Goal: Information Seeking & Learning: Check status

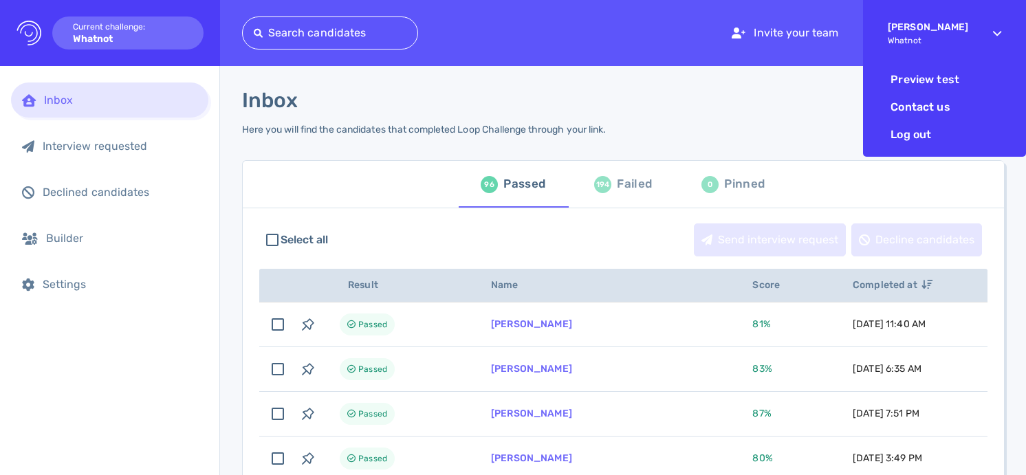
click at [967, 45] on div "Elsa Solomon Whatnot" at bounding box center [928, 33] width 80 height 48
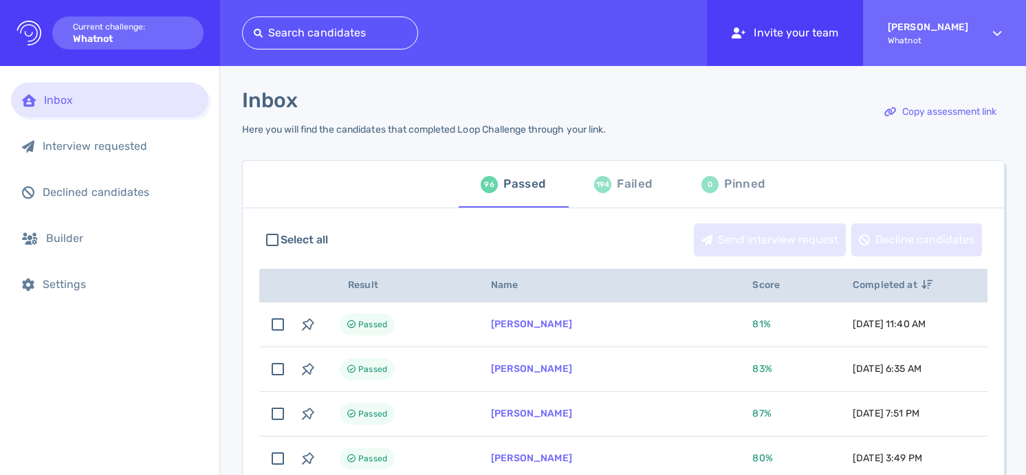
click at [828, 38] on div "Invite your team" at bounding box center [785, 33] width 156 height 66
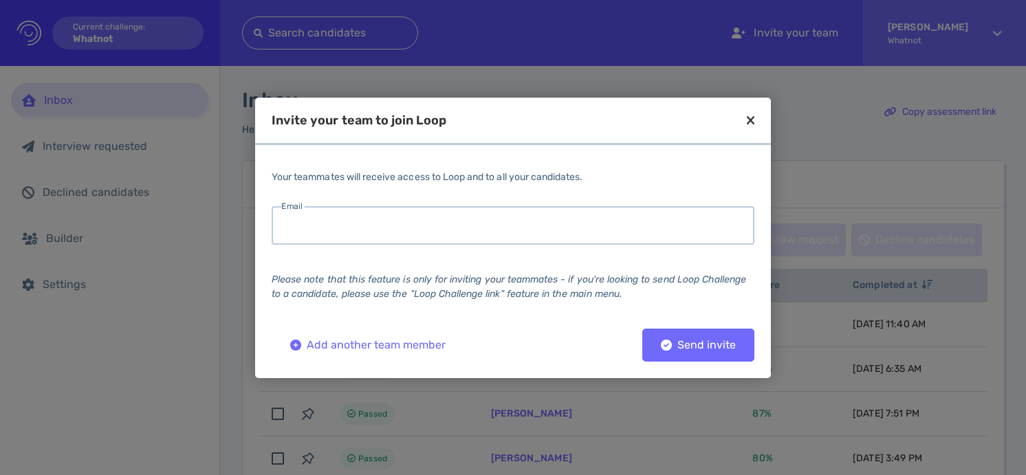
click at [577, 232] on input "email" at bounding box center [513, 225] width 483 height 38
type input "e"
type input "el"
click at [749, 115] on icon at bounding box center [751, 120] width 8 height 12
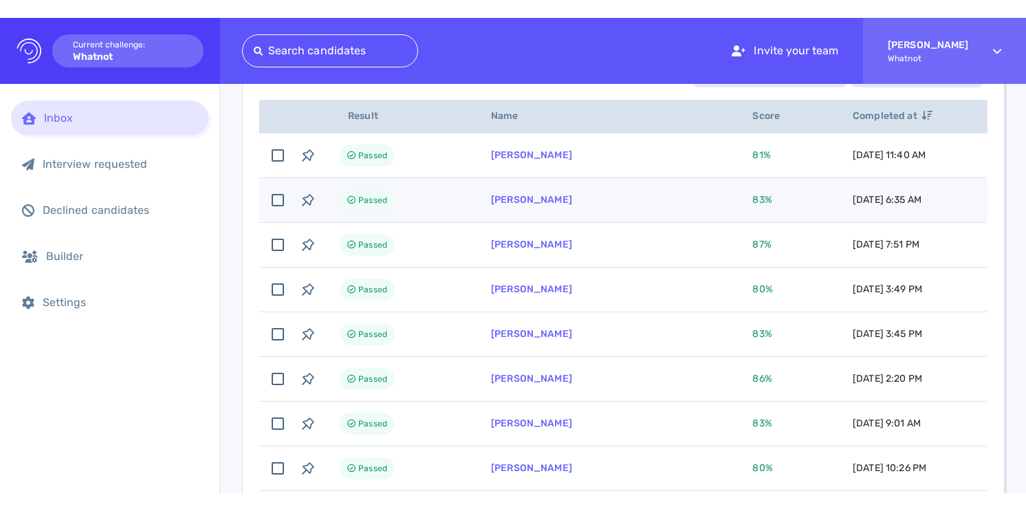
scroll to position [244, 0]
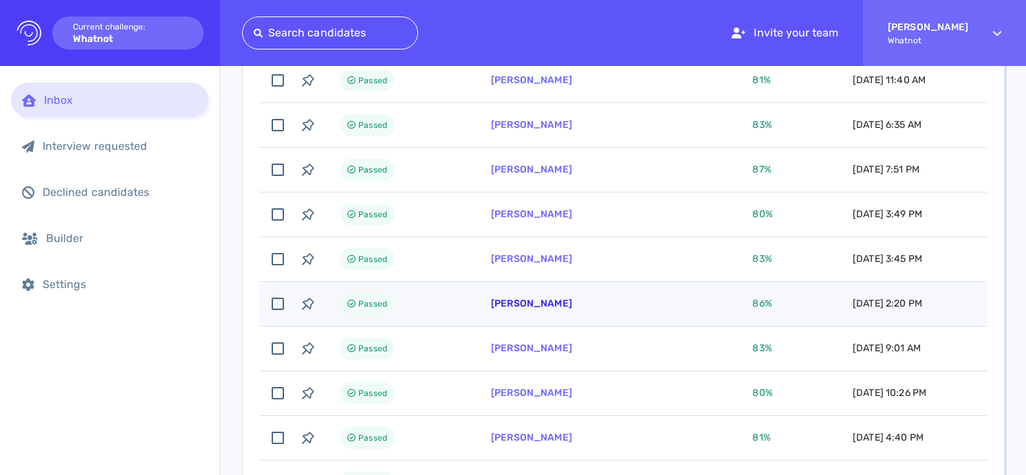
click at [549, 307] on link "[PERSON_NAME]" at bounding box center [531, 304] width 81 height 12
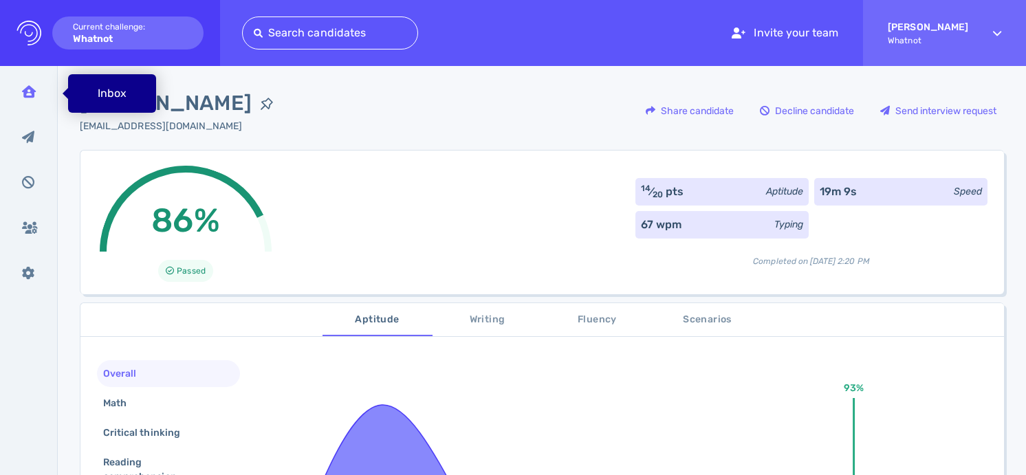
click at [41, 95] on div "Inbox" at bounding box center [29, 91] width 36 height 34
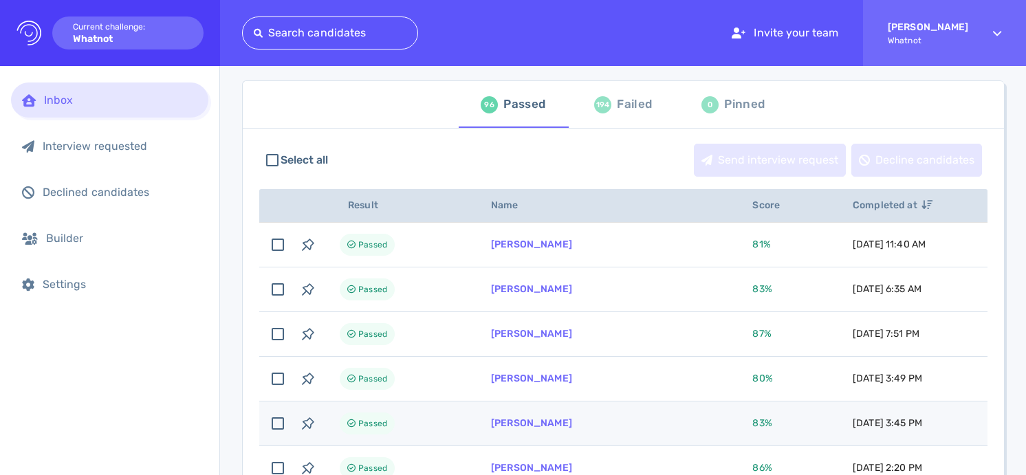
scroll to position [107, 0]
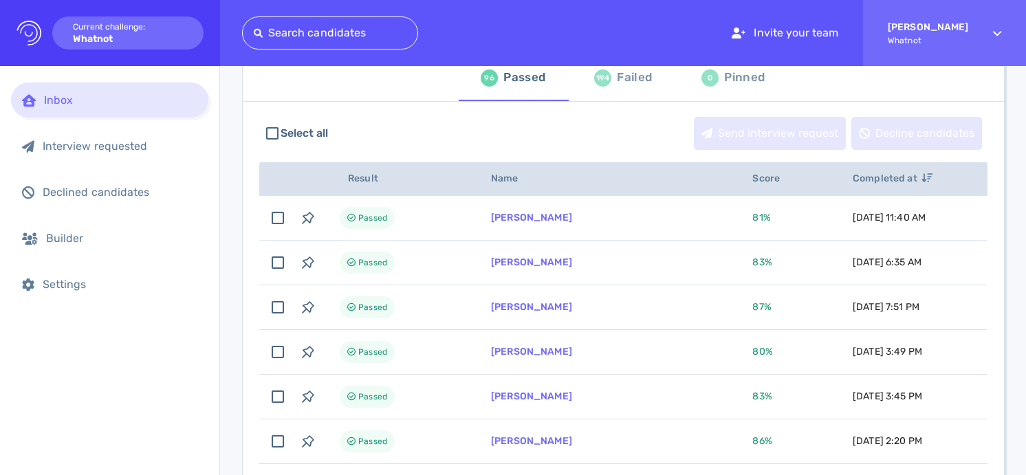
click at [619, 78] on div "Failed" at bounding box center [634, 77] width 35 height 21
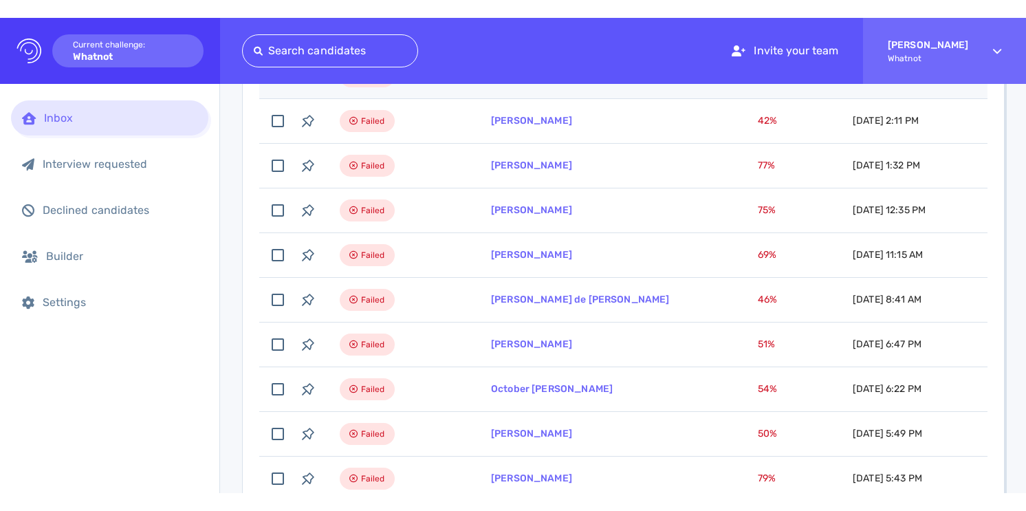
scroll to position [675, 0]
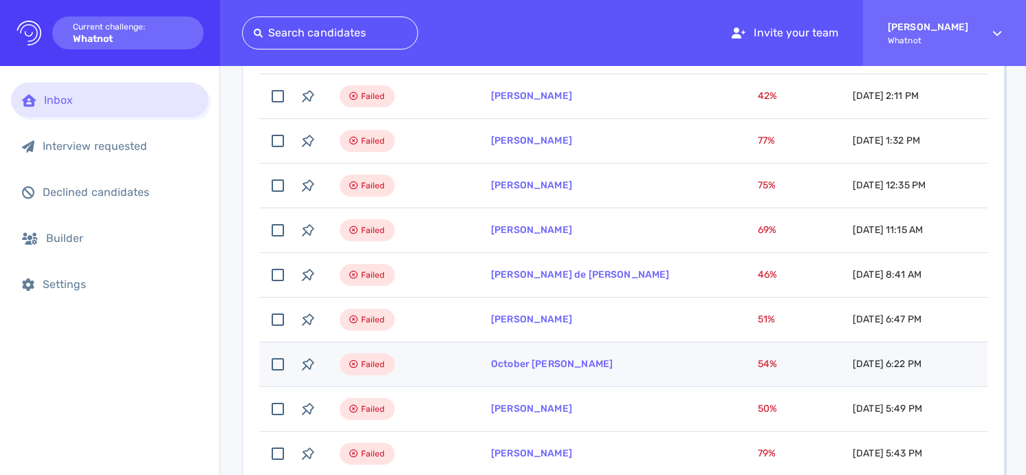
click at [670, 362] on td "October [PERSON_NAME]" at bounding box center [607, 364] width 267 height 45
checkbox input "true"
click at [537, 365] on link "October [PERSON_NAME]" at bounding box center [552, 364] width 122 height 12
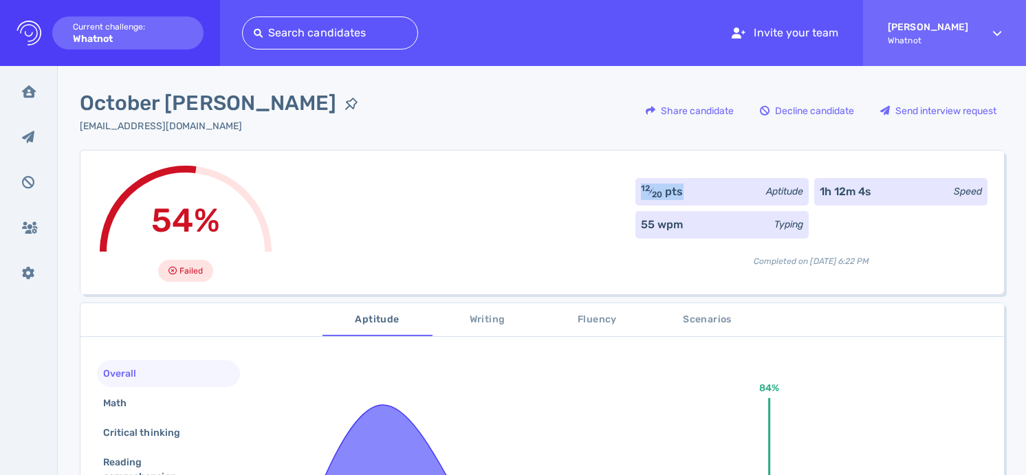
drag, startPoint x: 678, startPoint y: 199, endPoint x: 619, endPoint y: 198, distance: 59.1
click at [619, 198] on div "54% Failed 12 ⁄ 20 pts Aptitude 1h 12m 4s Speed 55 wpm Typing Completed on Octo…" at bounding box center [542, 222] width 924 height 144
click at [643, 188] on div "12 ⁄ 20 pts" at bounding box center [662, 192] width 43 height 16
drag, startPoint x: 665, startPoint y: 197, endPoint x: 632, endPoint y: 198, distance: 32.3
click at [635, 198] on div "12 ⁄ 20 pts Aptitude" at bounding box center [721, 191] width 173 height 27
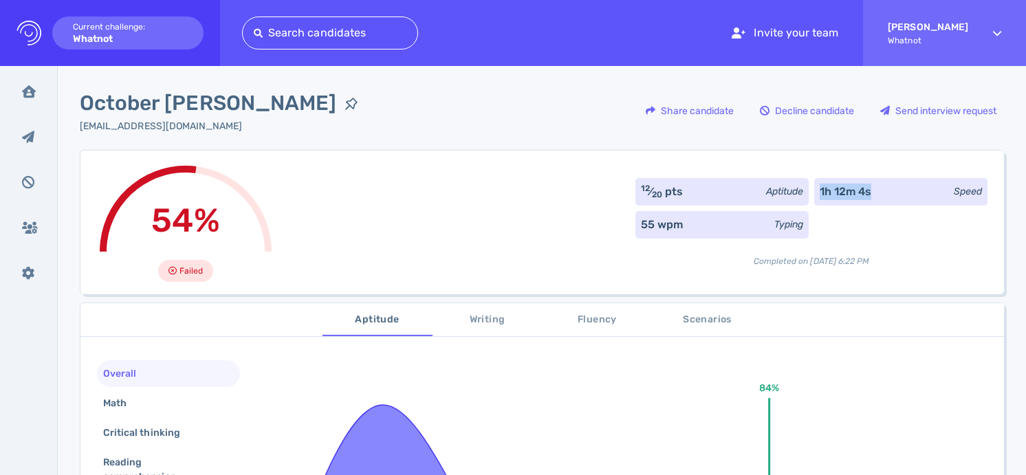
drag, startPoint x: 903, startPoint y: 195, endPoint x: 811, endPoint y: 194, distance: 92.8
click at [814, 194] on div "1h 12m 4s Speed" at bounding box center [900, 191] width 173 height 27
drag, startPoint x: 657, startPoint y: 190, endPoint x: 639, endPoint y: 188, distance: 17.2
click at [641, 188] on div "12 ⁄ 20 pts" at bounding box center [662, 192] width 43 height 16
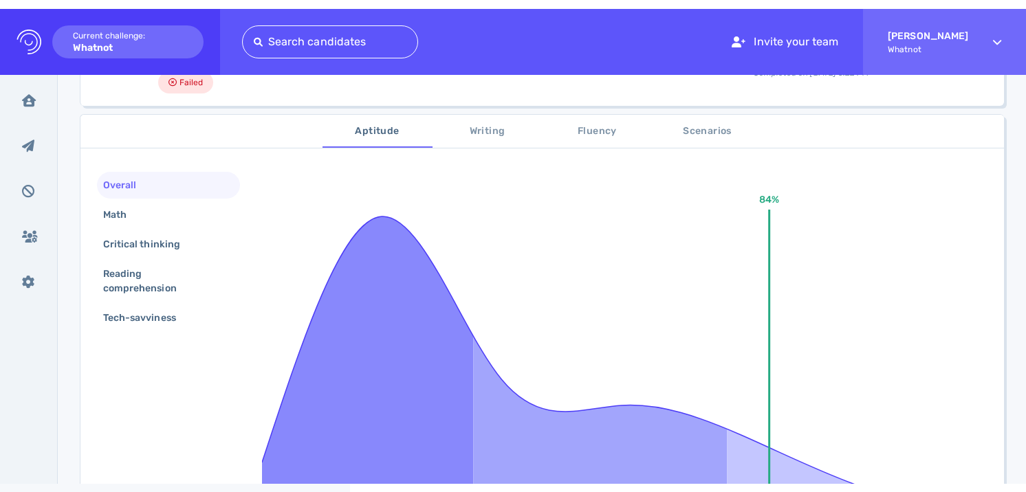
scroll to position [208, 0]
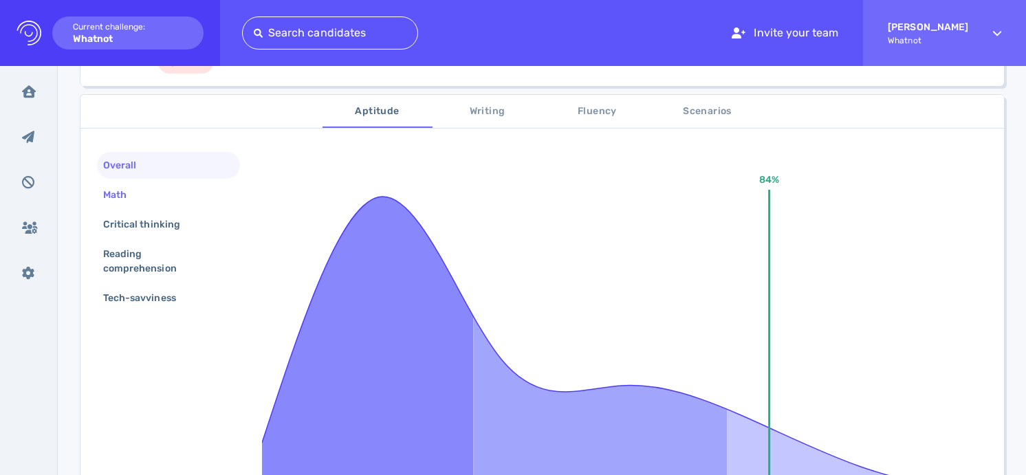
click at [144, 193] on div "Math" at bounding box center [168, 194] width 143 height 27
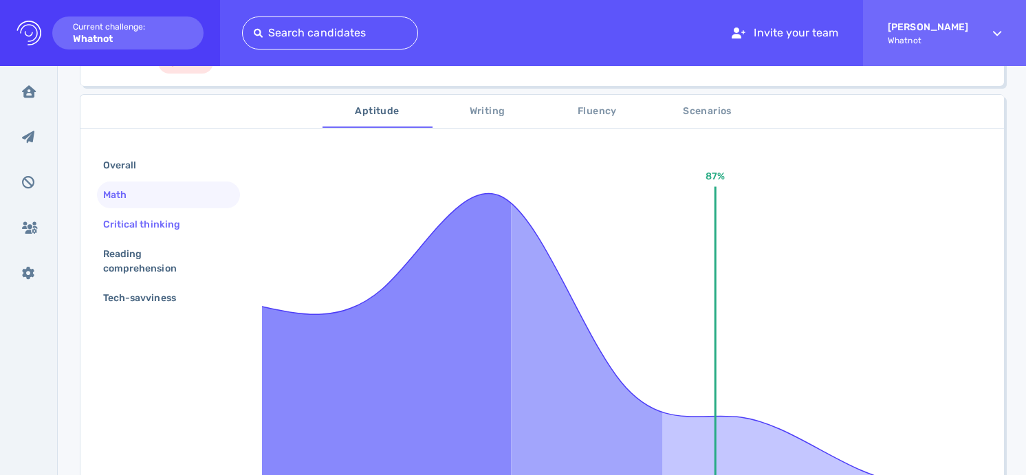
click at [147, 217] on div "Critical thinking" at bounding box center [148, 224] width 96 height 20
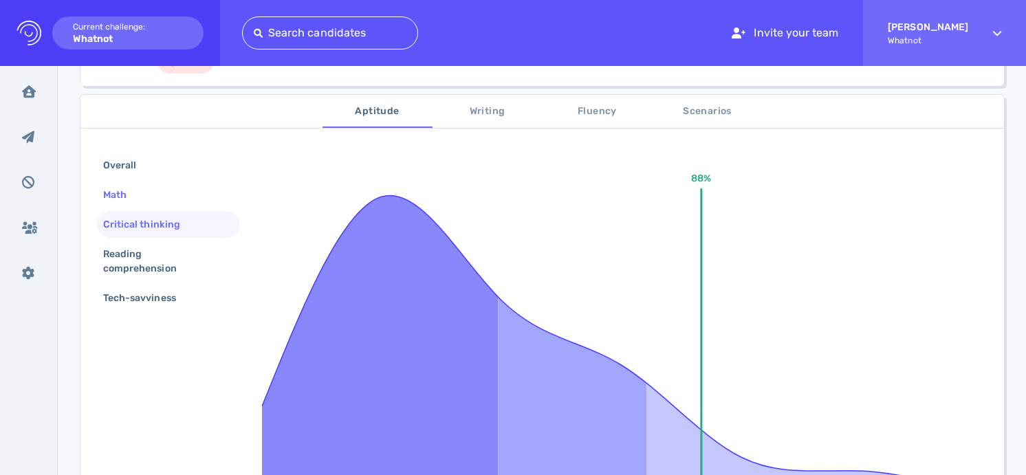
click at [159, 182] on div "Math" at bounding box center [168, 194] width 143 height 27
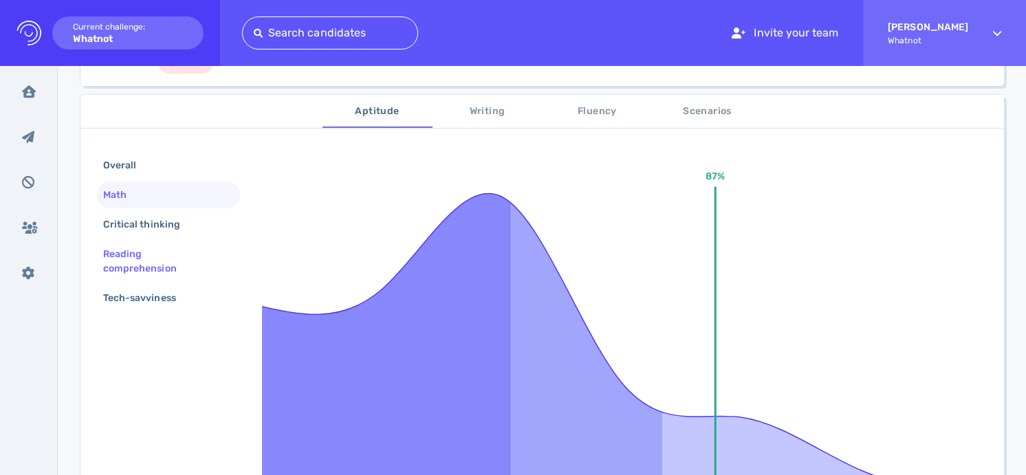
click at [170, 262] on div "Reading comprehension" at bounding box center [162, 261] width 125 height 34
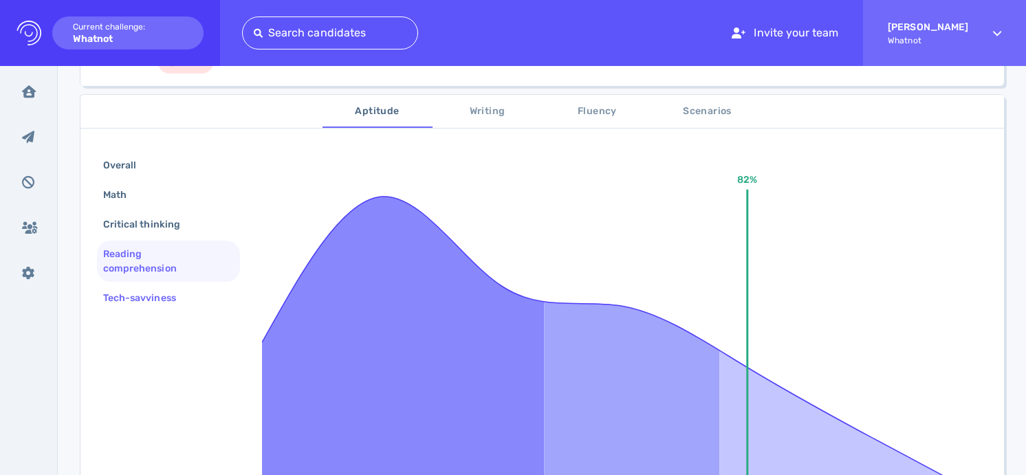
click at [169, 296] on div "Tech-savviness" at bounding box center [146, 298] width 92 height 20
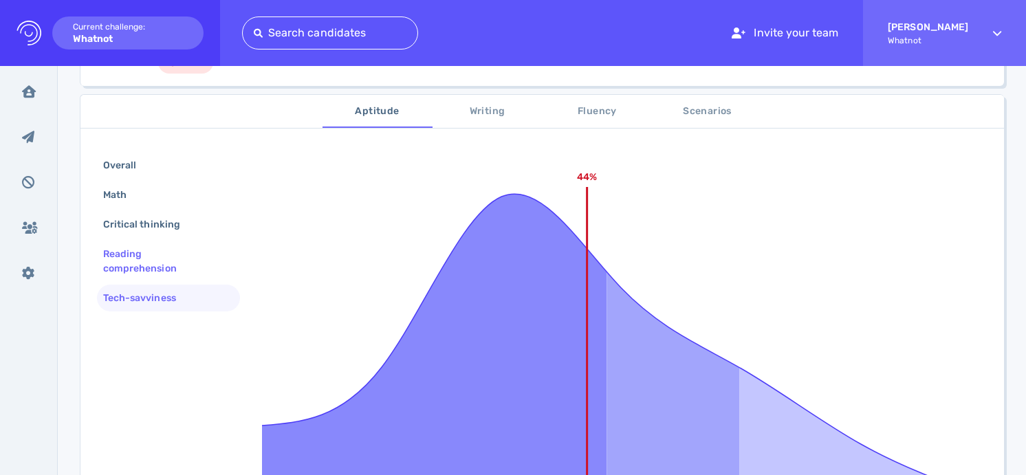
click at [201, 261] on div "Reading comprehension" at bounding box center [162, 261] width 125 height 34
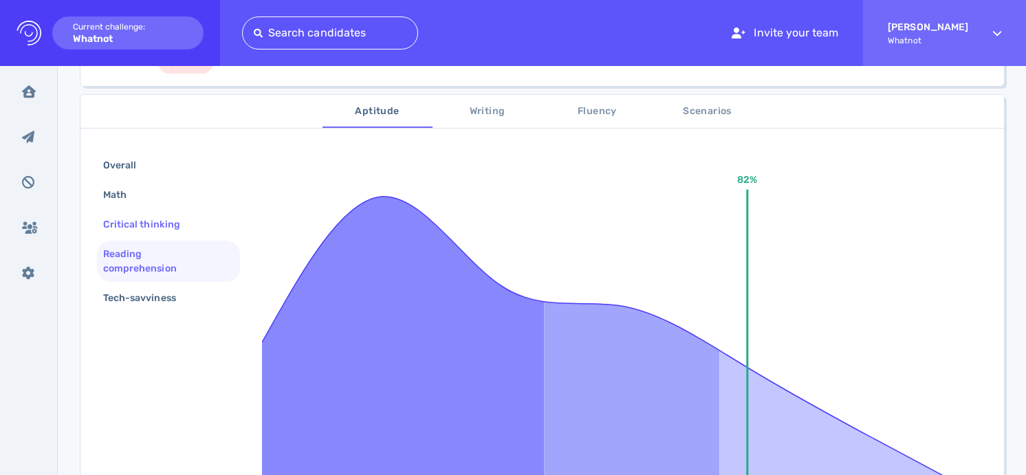
click at [177, 216] on div "Critical thinking" at bounding box center [148, 224] width 96 height 20
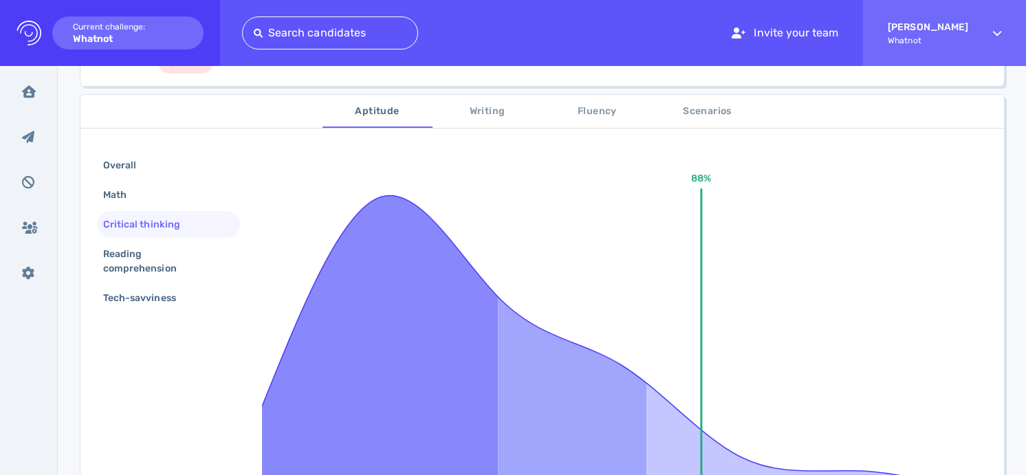
click at [186, 280] on div "Overall Math Critical thinking Reading comprehension Tech-savviness" at bounding box center [168, 233] width 143 height 162
click at [177, 251] on div "Reading comprehension" at bounding box center [162, 261] width 125 height 34
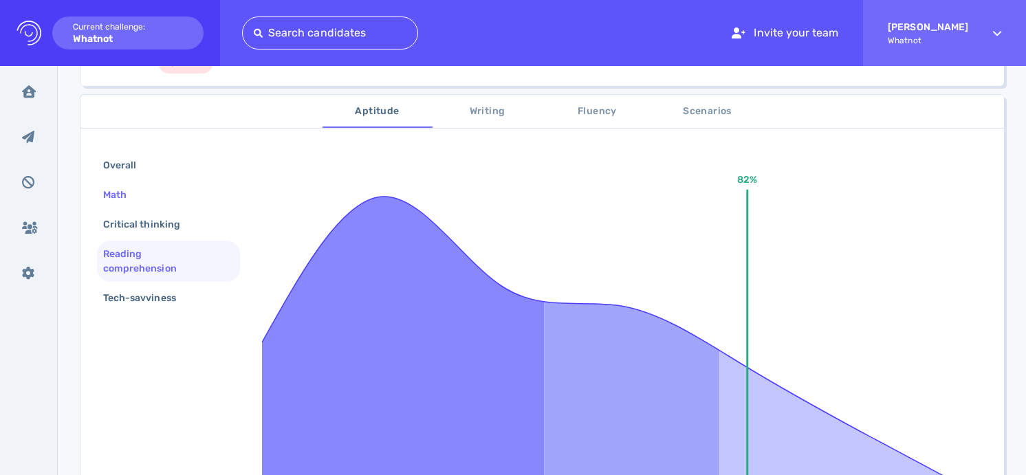
click at [181, 189] on div "Math" at bounding box center [168, 194] width 143 height 27
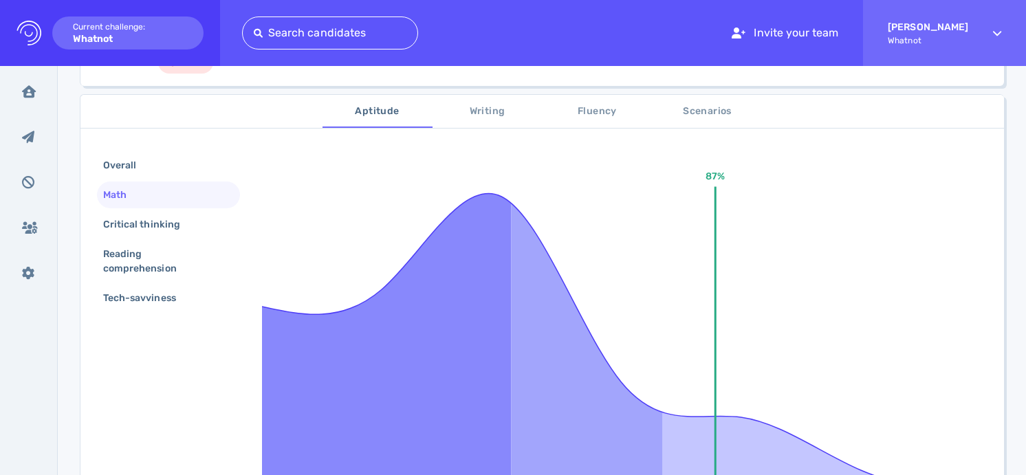
click at [177, 178] on div "Overall Math Critical thinking Reading comprehension Tech-savviness" at bounding box center [168, 233] width 143 height 162
